Goal: Information Seeking & Learning: Check status

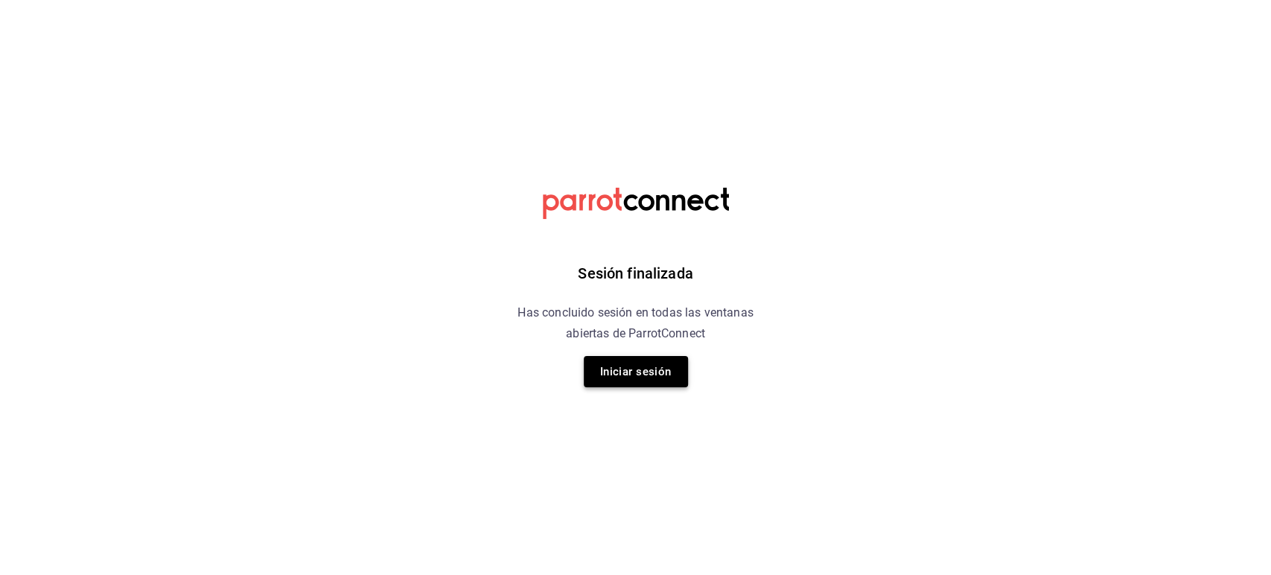
click at [611, 380] on button "Iniciar sesión" at bounding box center [636, 371] width 104 height 31
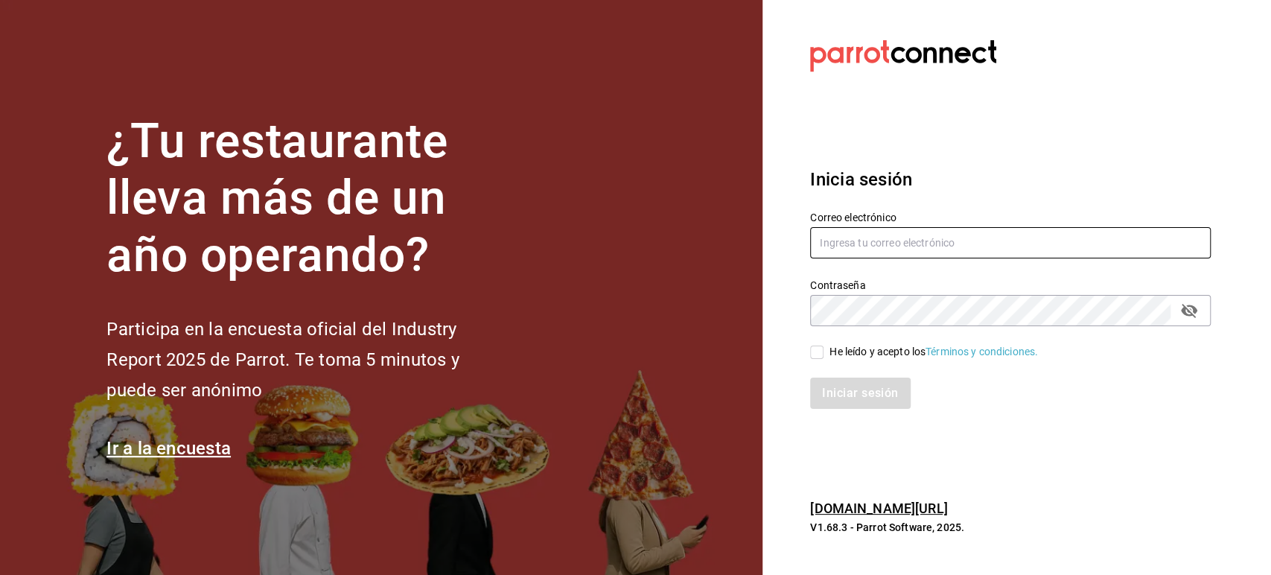
type input "multiuser@pickup.com"
click at [811, 354] on input "He leído y acepto los Términos y condiciones." at bounding box center [816, 352] width 13 height 13
checkbox input "true"
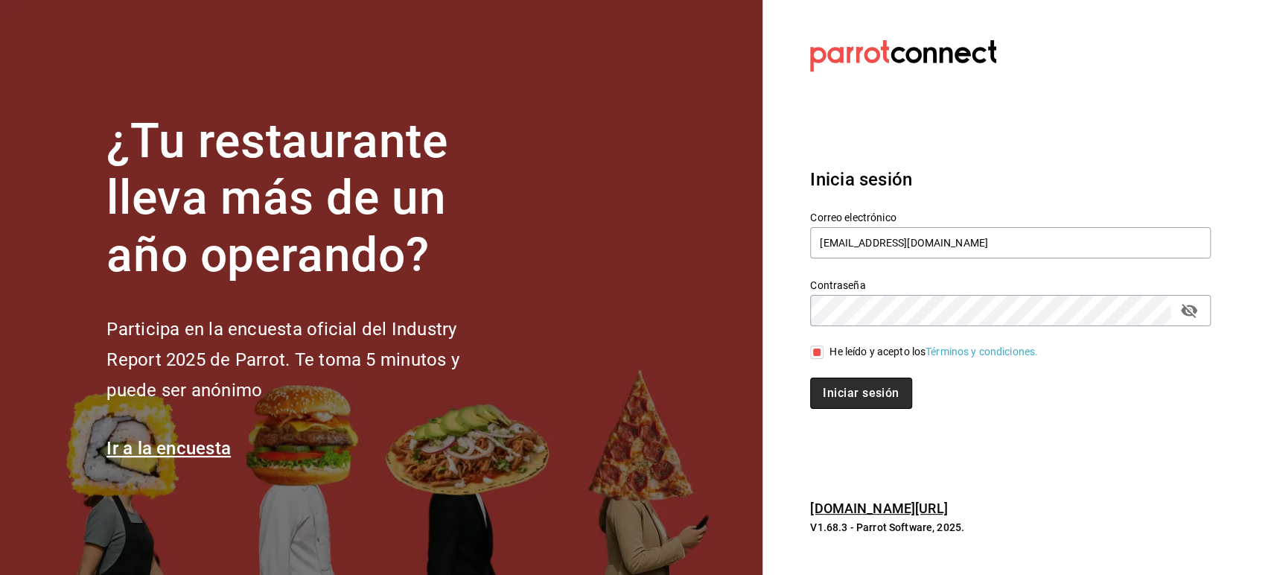
click at [839, 386] on button "Iniciar sesión" at bounding box center [860, 393] width 101 height 31
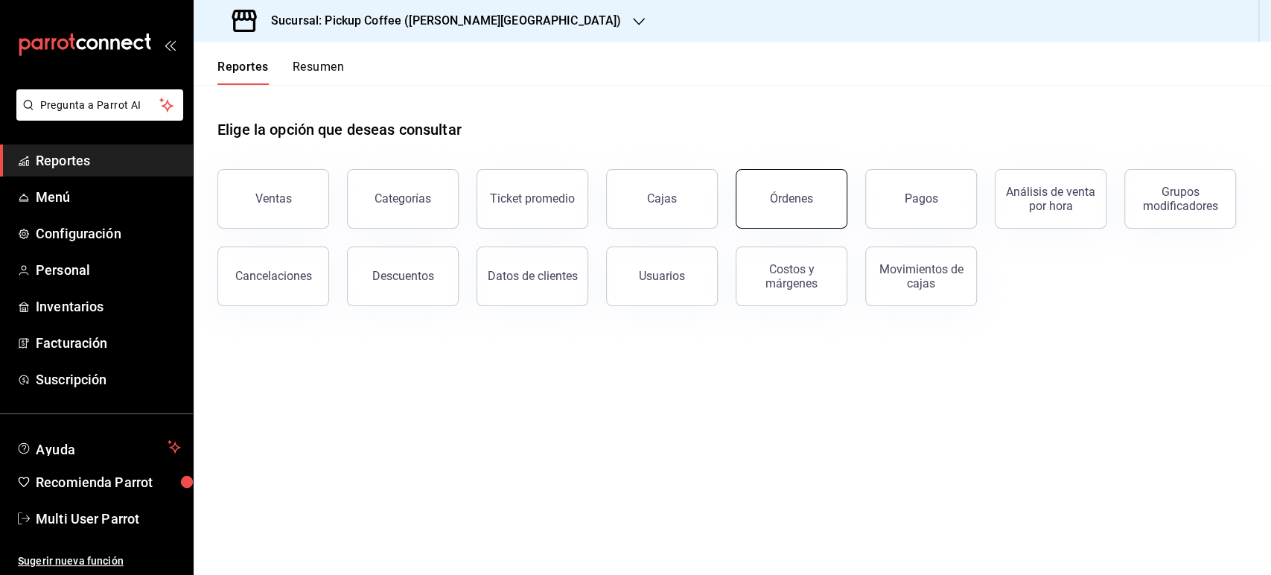
click at [774, 215] on button "Órdenes" at bounding box center [792, 199] width 112 height 60
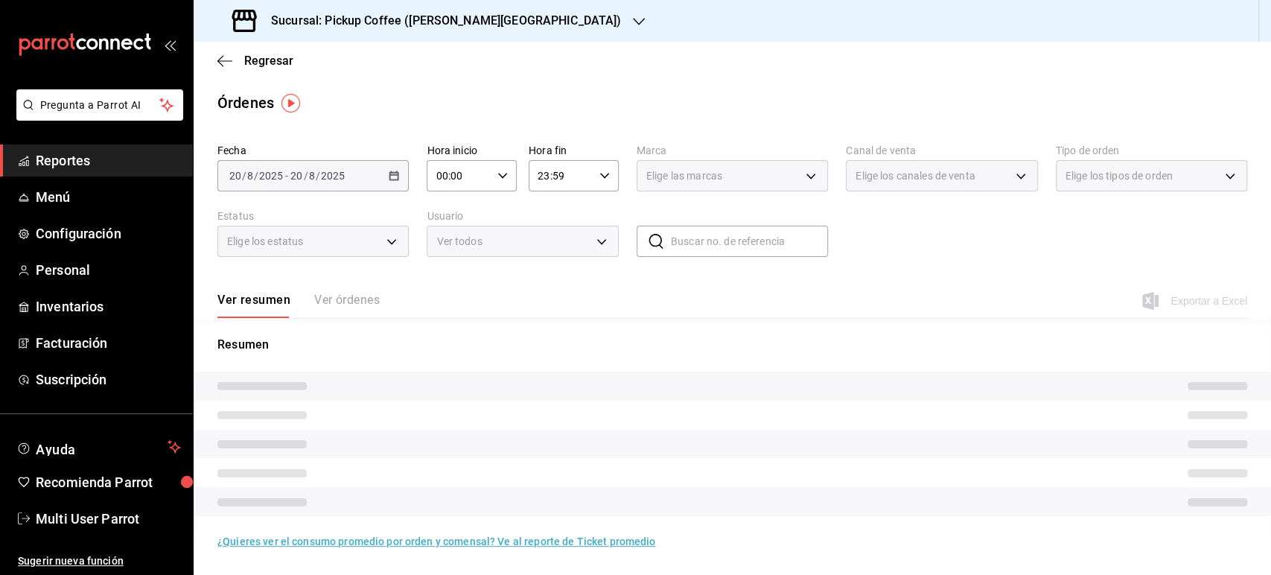
click at [463, 15] on h3 "Sucursal: Pickup Coffee ([PERSON_NAME][GEOGRAPHIC_DATA])" at bounding box center [440, 21] width 362 height 18
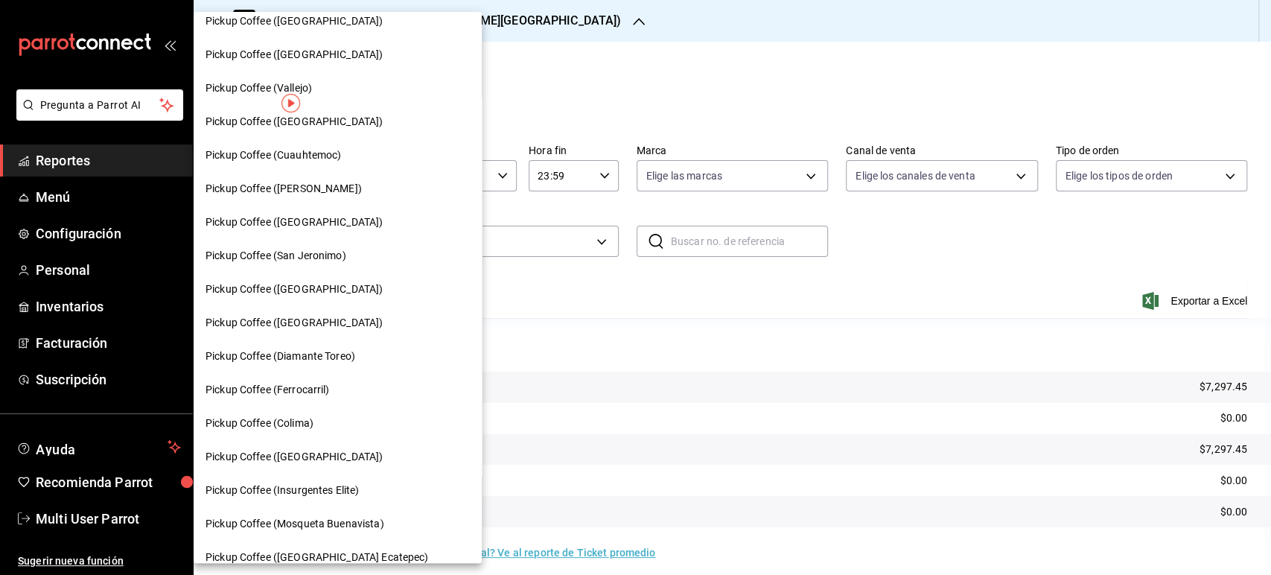
scroll to position [733, 0]
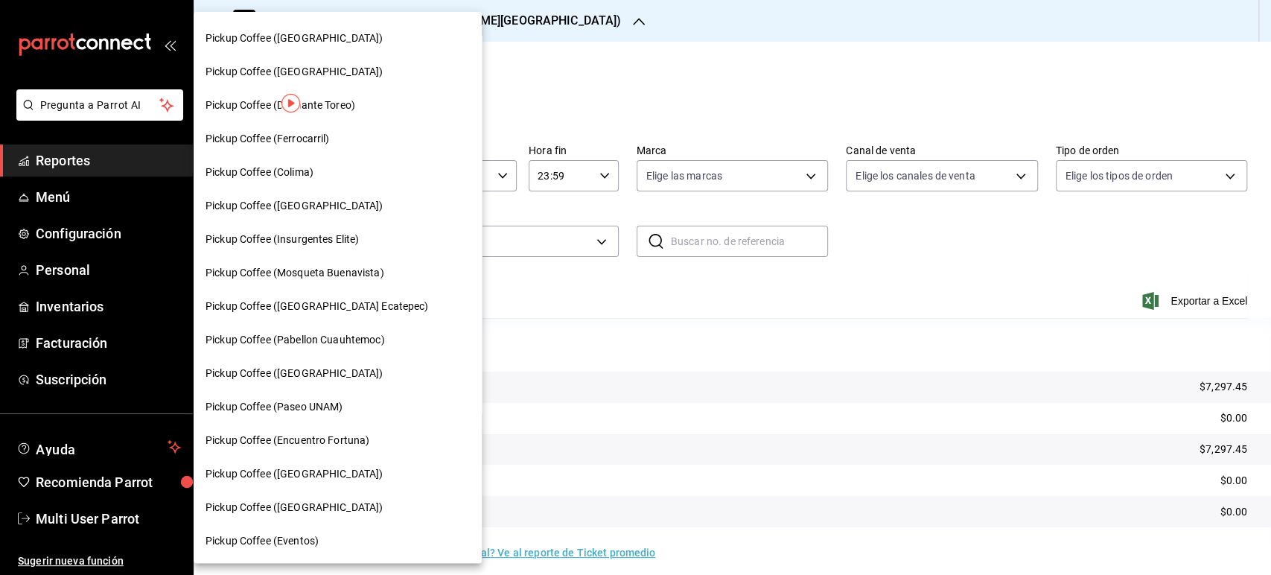
click at [360, 348] on div "Pickup Coffee (Pabellon Cuauhtemoc)" at bounding box center [338, 340] width 288 height 34
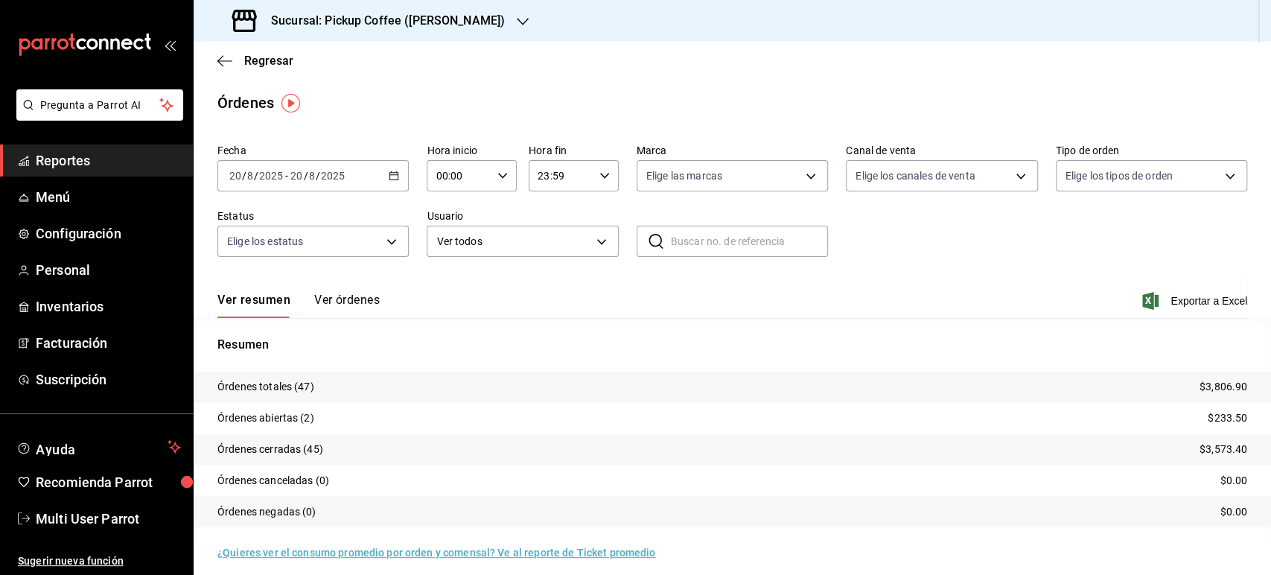
click at [372, 301] on button "Ver órdenes" at bounding box center [347, 305] width 66 height 25
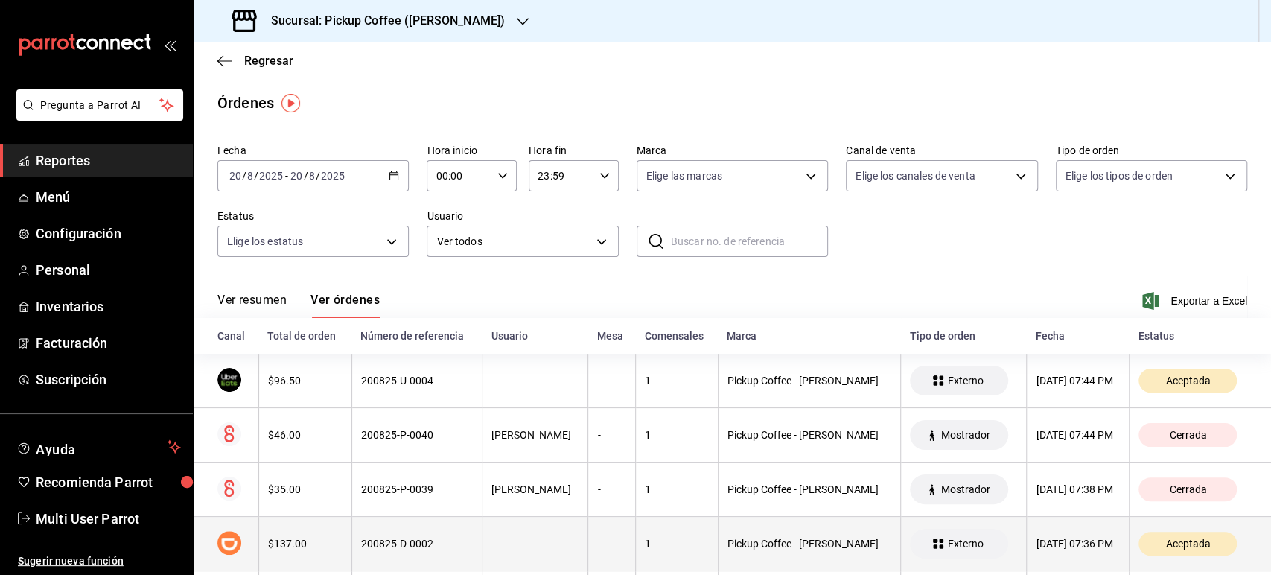
click at [1073, 543] on div "[DATE] 07:36 PM" at bounding box center [1078, 544] width 84 height 12
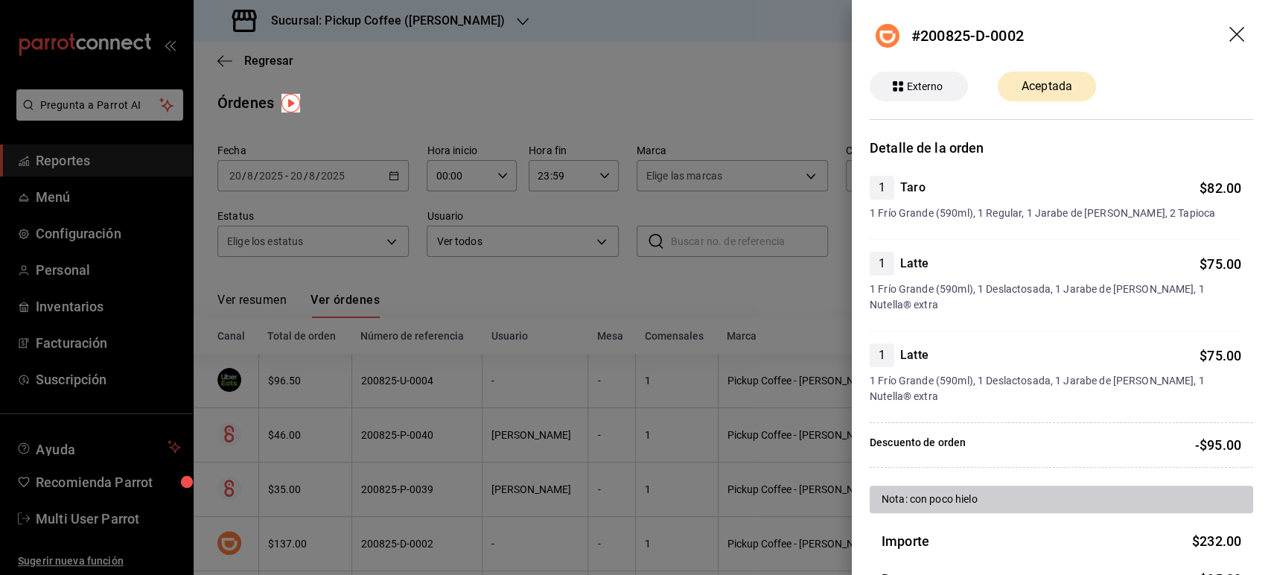
click at [816, 63] on div at bounding box center [635, 287] width 1271 height 575
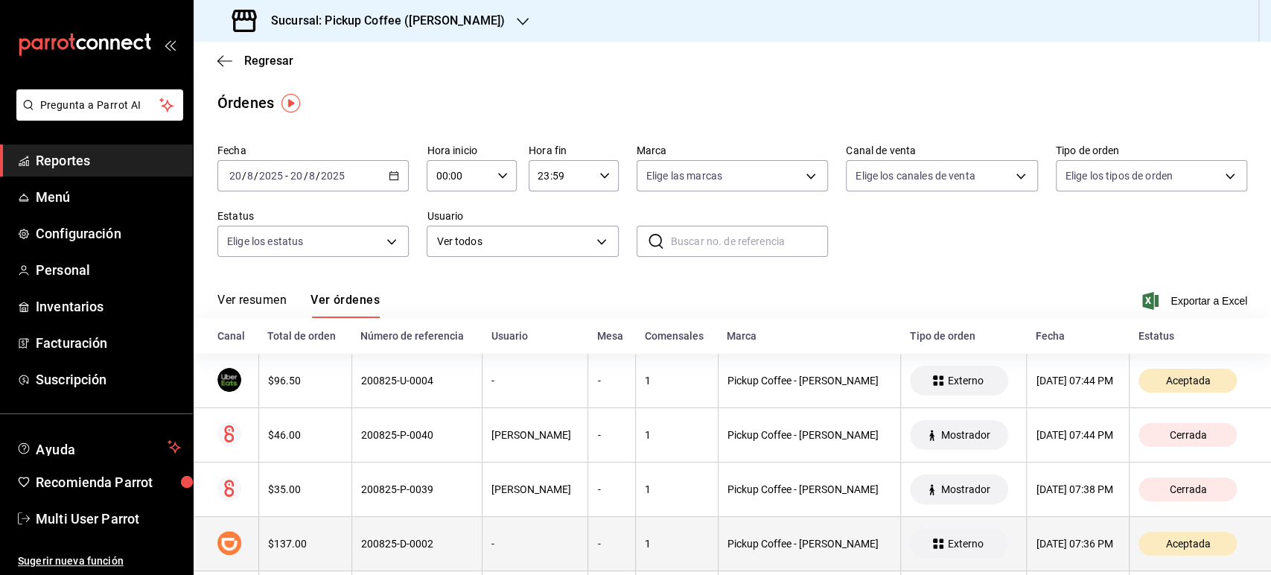
click at [1048, 540] on div "[DATE] 07:36 PM" at bounding box center [1078, 544] width 84 height 12
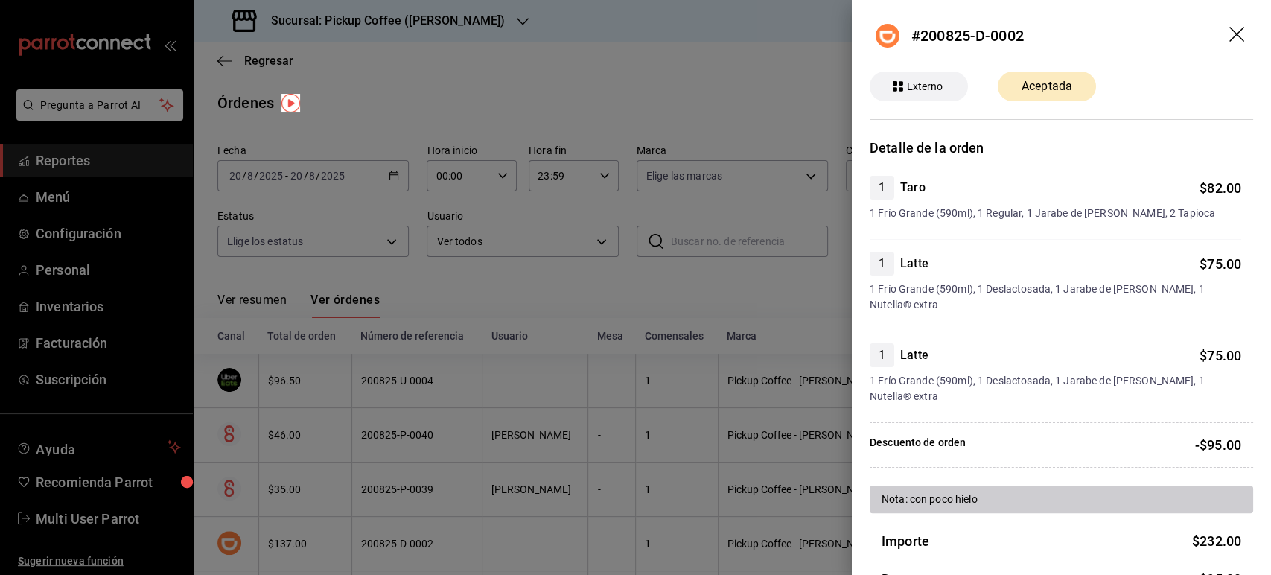
click at [774, 315] on div at bounding box center [635, 287] width 1271 height 575
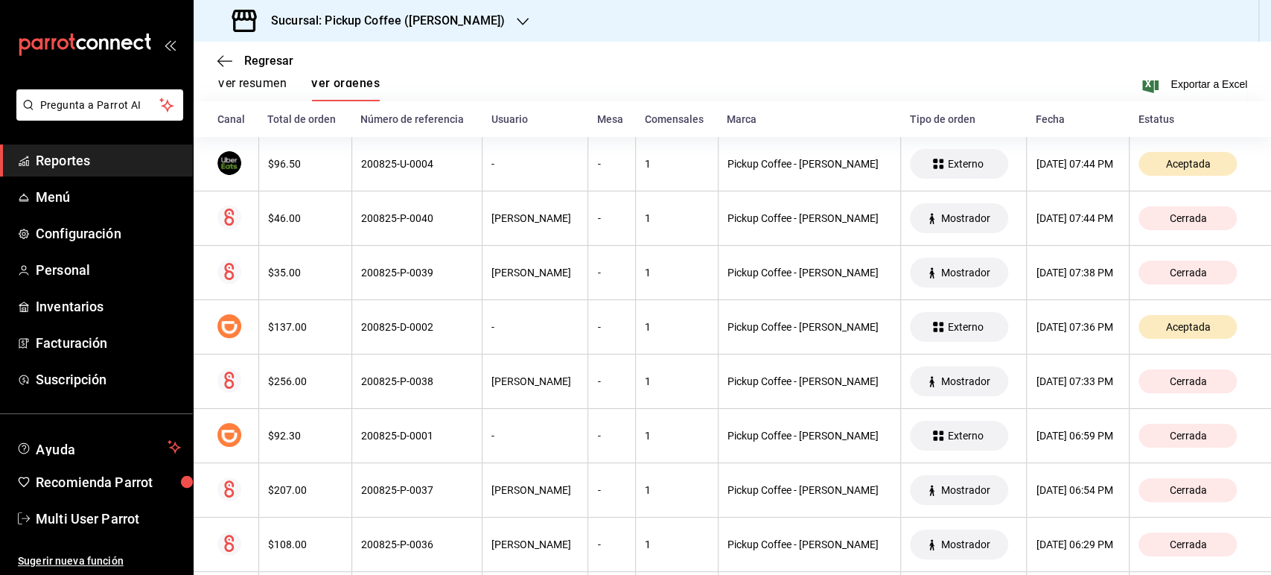
scroll to position [243, 0]
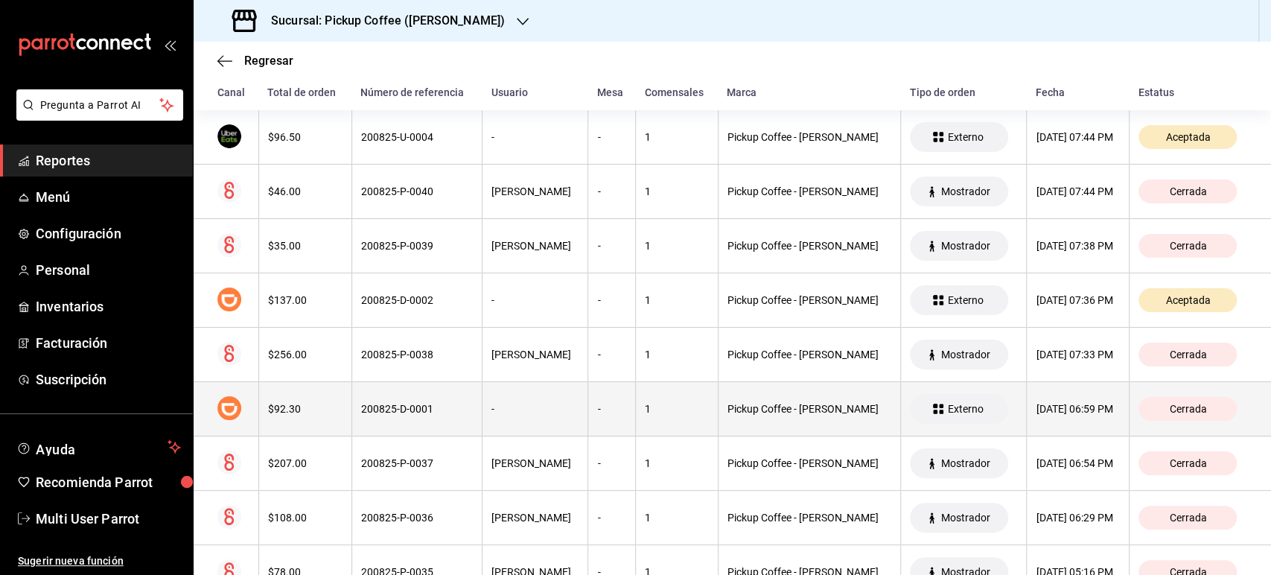
click at [1032, 417] on th "[DATE] 06:59 PM" at bounding box center [1078, 409] width 103 height 54
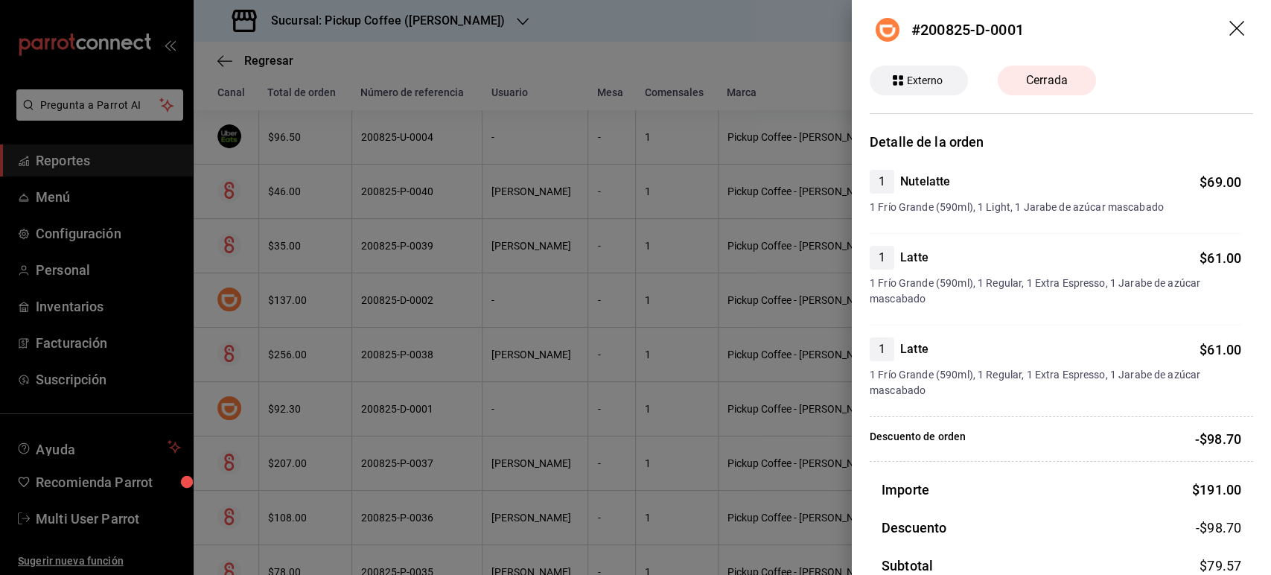
scroll to position [0, 0]
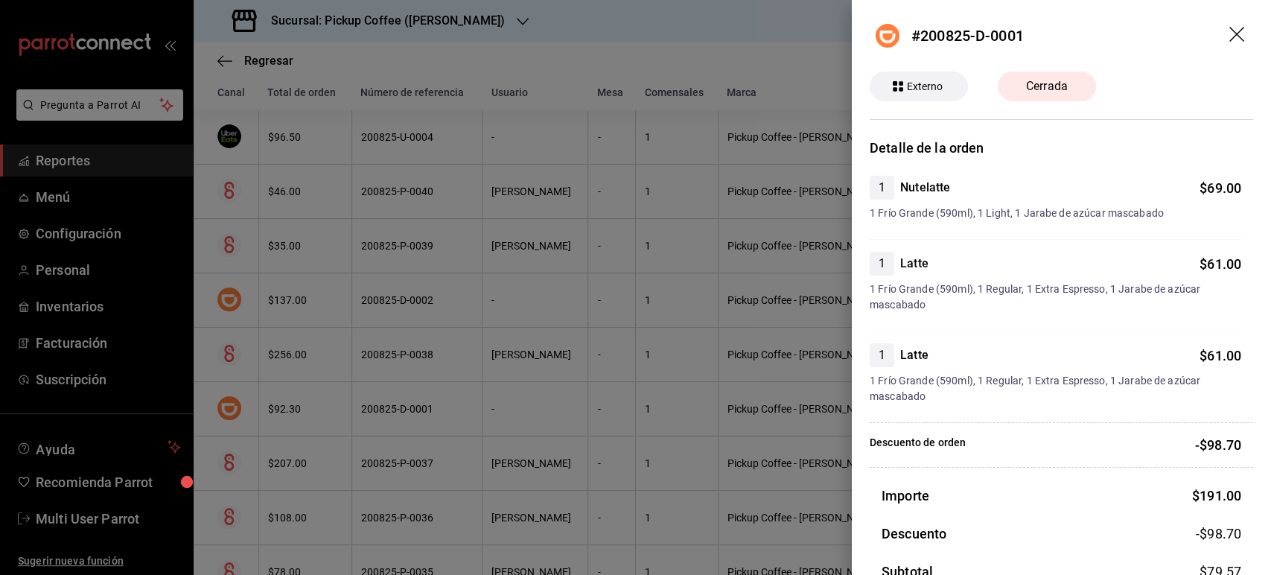
click at [721, 208] on div at bounding box center [635, 287] width 1271 height 575
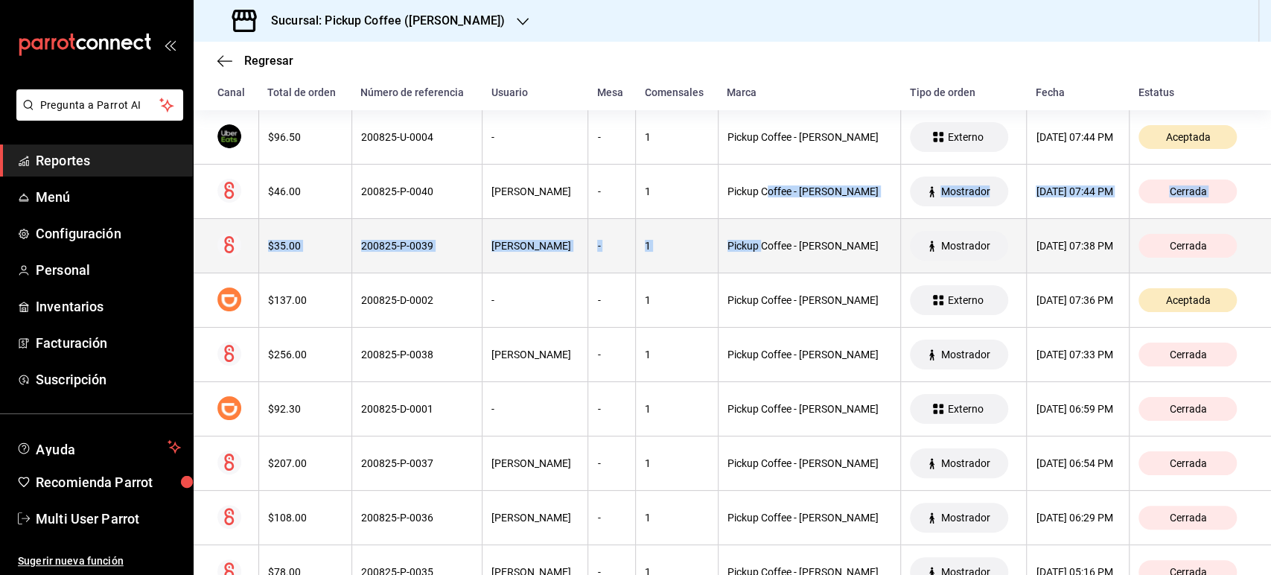
drag, startPoint x: 721, startPoint y: 208, endPoint x: 706, endPoint y: 221, distance: 19.5
